Goal: Check status: Check status

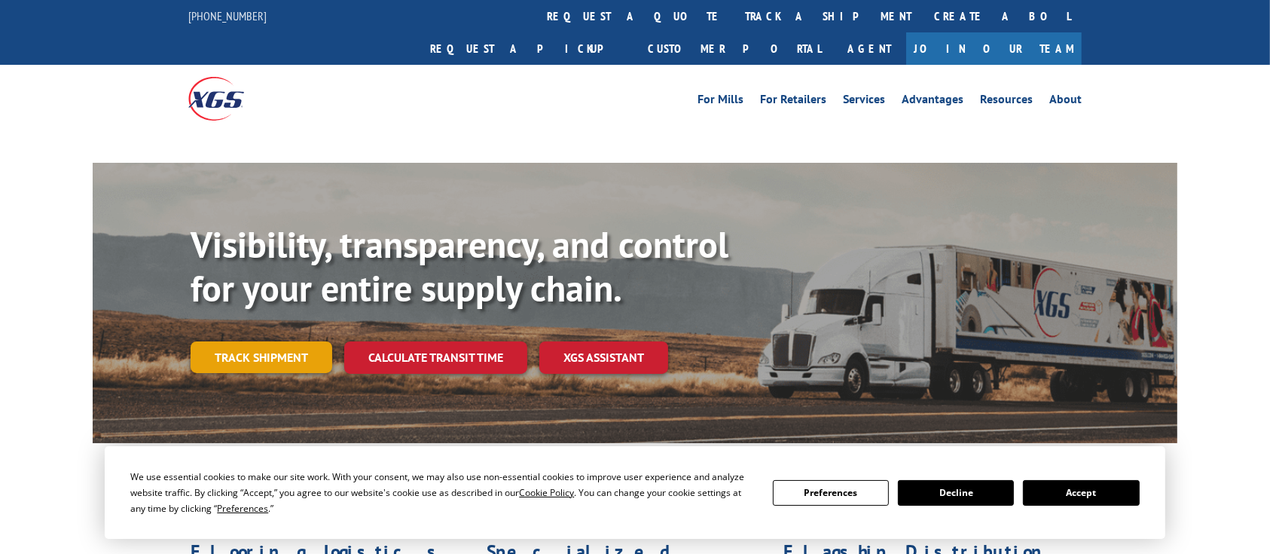
click at [291, 341] on link "Track shipment" at bounding box center [262, 357] width 142 height 32
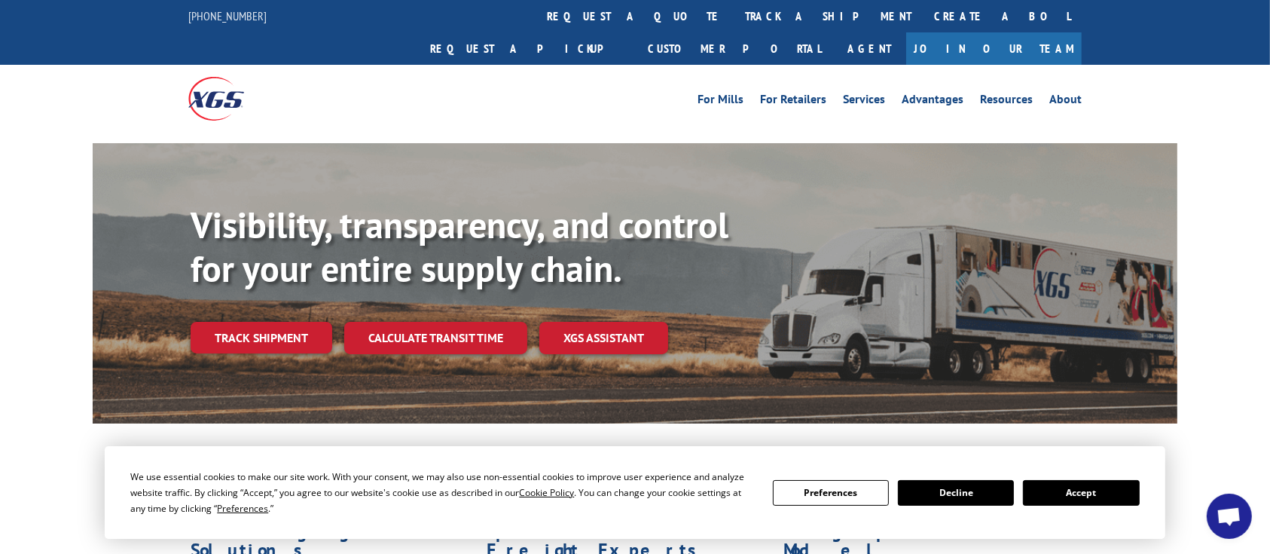
click at [1088, 504] on button "Accept" at bounding box center [1081, 493] width 116 height 26
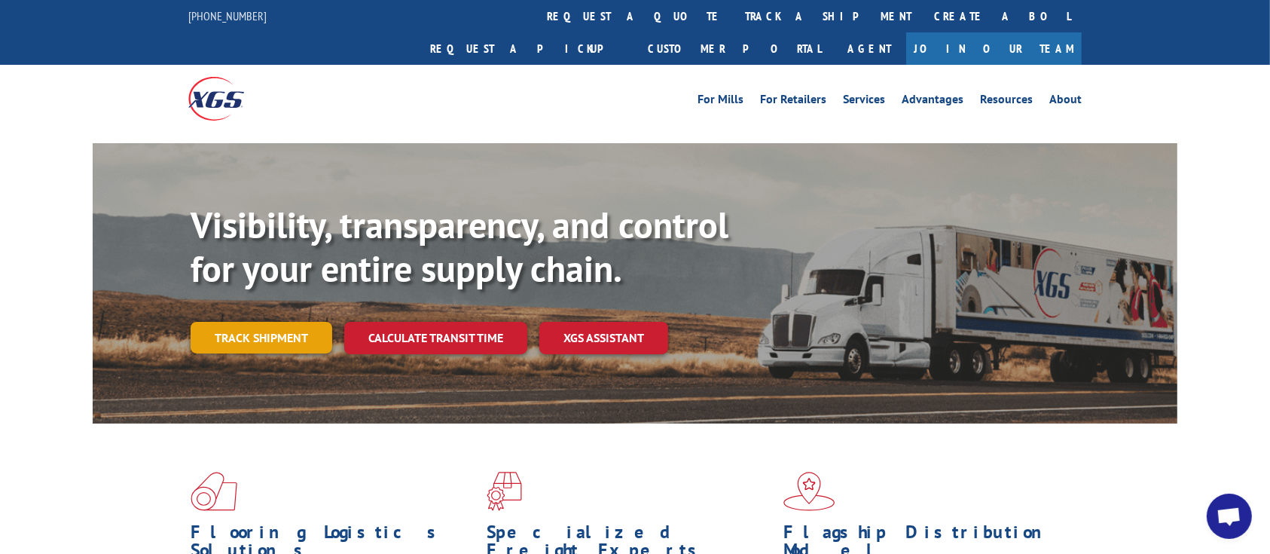
click at [270, 322] on link "Track shipment" at bounding box center [262, 338] width 142 height 32
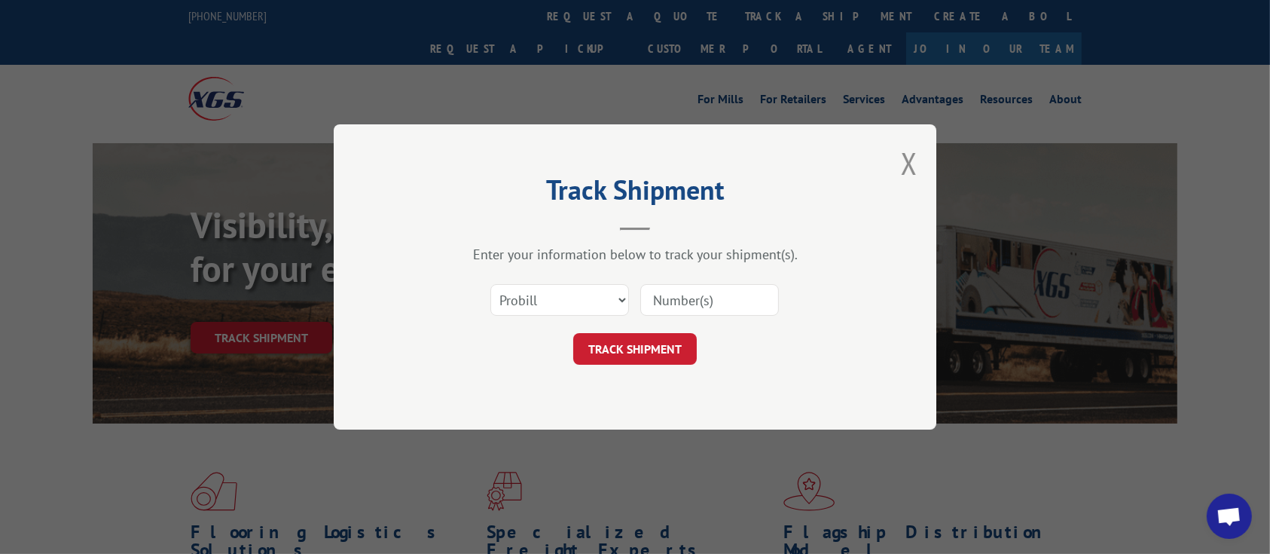
click at [673, 304] on input at bounding box center [709, 300] width 139 height 32
type input "17027591"
click button "TRACK SHIPMENT" at bounding box center [635, 349] width 124 height 32
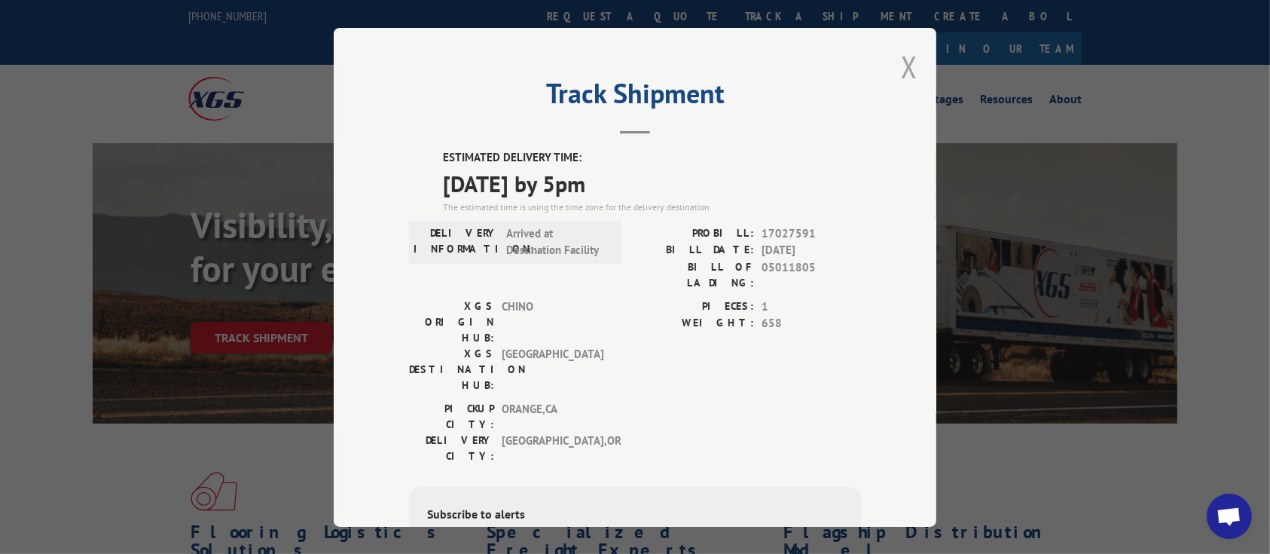
click at [905, 74] on button "Close modal" at bounding box center [909, 67] width 17 height 40
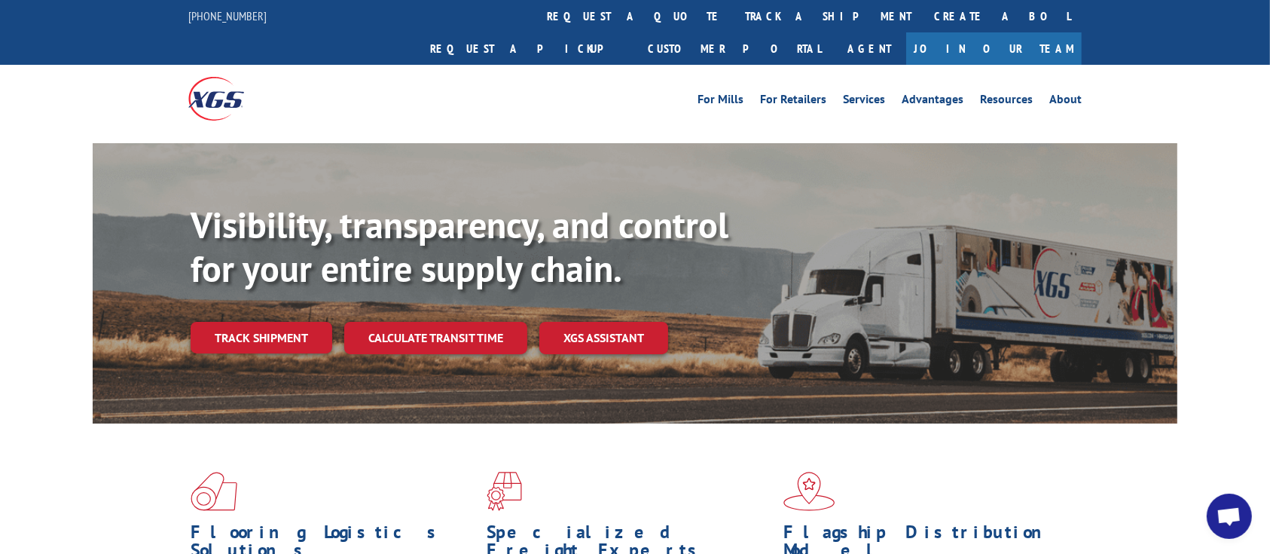
click at [287, 286] on div "Visibility, transparency, and control for your entire supply chain. Track shipm…" at bounding box center [684, 308] width 987 height 210
click at [286, 322] on link "Track shipment" at bounding box center [262, 338] width 142 height 32
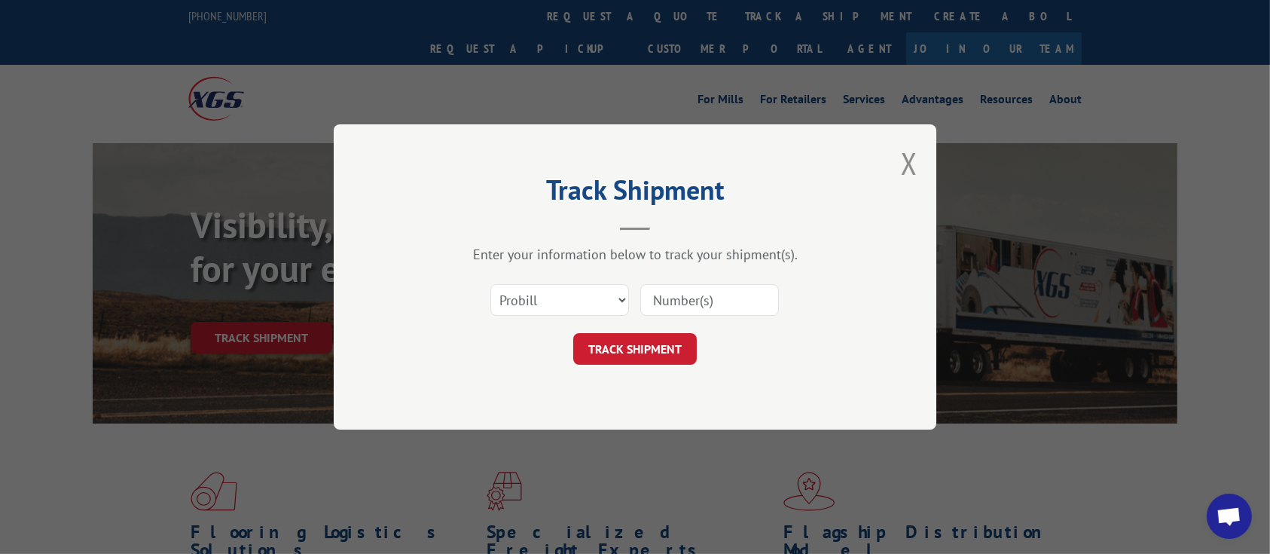
click at [705, 301] on input at bounding box center [709, 300] width 139 height 32
click at [563, 298] on select "Select category... Probill BOL PO" at bounding box center [559, 300] width 139 height 32
select select "po"
click at [490, 284] on select "Select category... Probill BOL PO" at bounding box center [559, 300] width 139 height 32
click at [672, 303] on input at bounding box center [709, 300] width 139 height 32
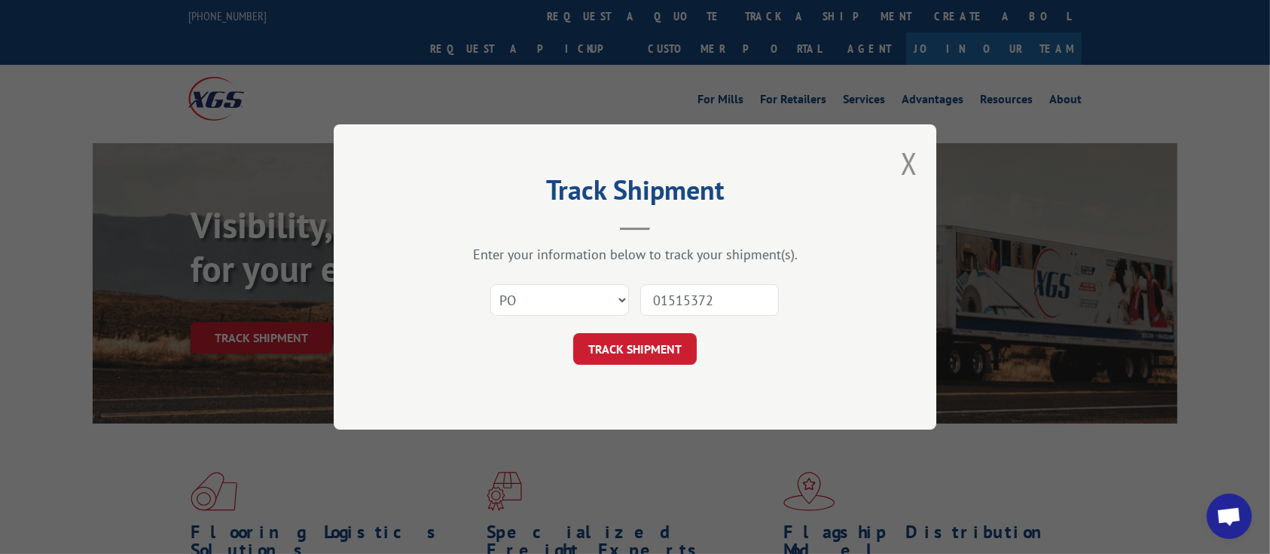
click at [685, 298] on input "01515372" at bounding box center [709, 300] width 139 height 32
type input "01515372"
click at [658, 353] on button "TRACK SHIPMENT" at bounding box center [635, 349] width 124 height 32
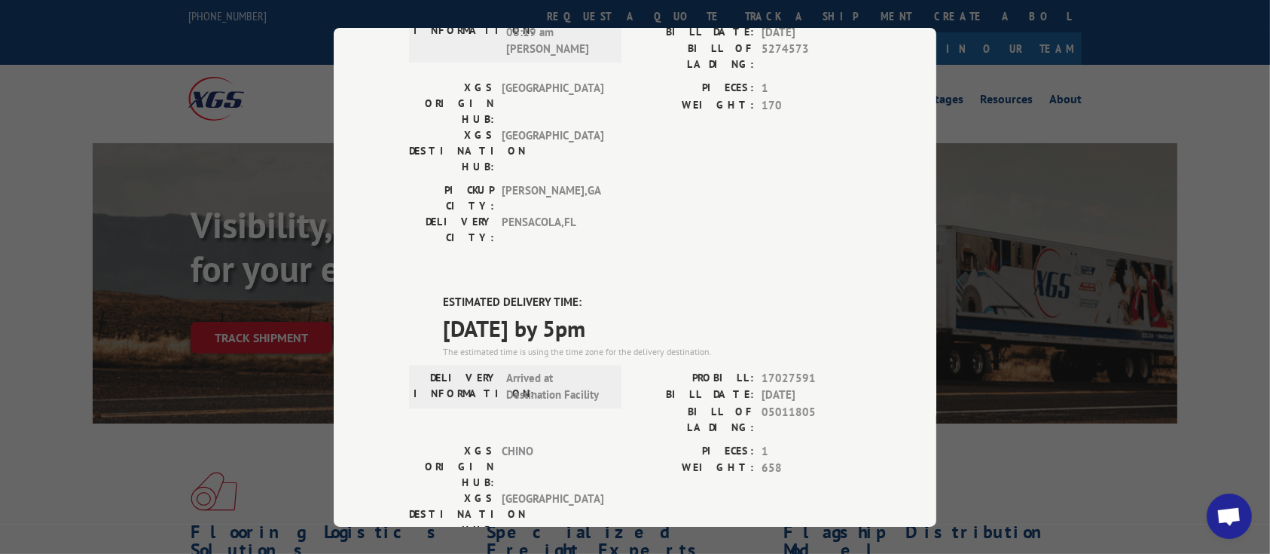
scroll to position [200, 0]
